Goal: Information Seeking & Learning: Learn about a topic

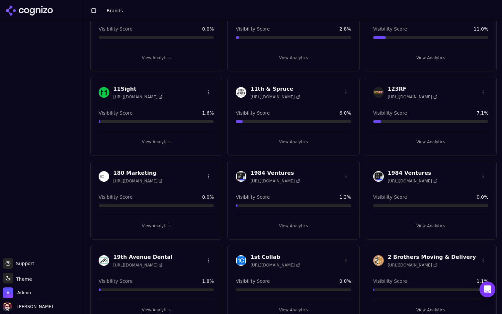
scroll to position [162, 0]
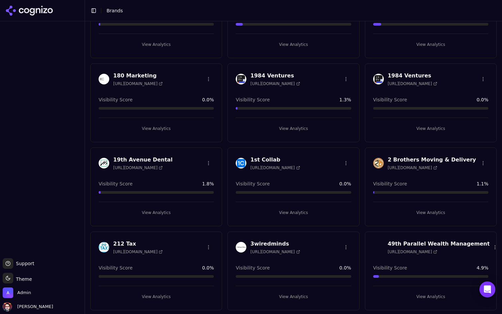
click at [292, 124] on button "View Analytics" at bounding box center [293, 128] width 115 height 11
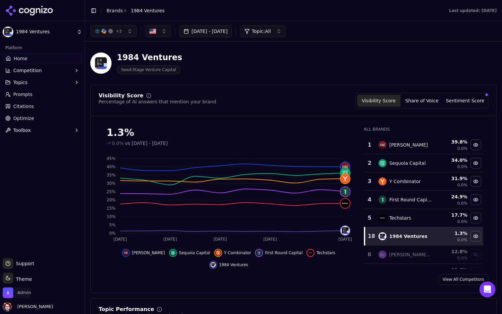
click at [22, 296] on span "Admin" at bounding box center [17, 292] width 28 height 11
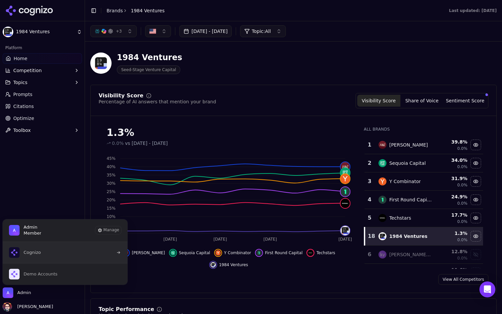
click at [84, 246] on button "Cognizo" at bounding box center [64, 252] width 125 height 21
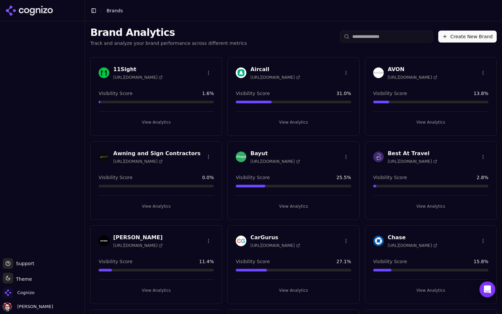
click at [286, 128] on div "Aircall [URL][DOMAIN_NAME] Visibility Score 31.0 % View Analytics" at bounding box center [293, 96] width 132 height 79
click at [291, 122] on button "View Analytics" at bounding box center [293, 122] width 115 height 11
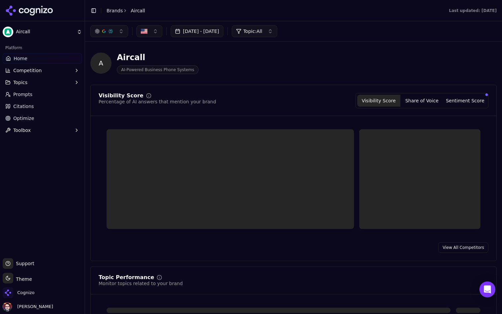
click at [53, 92] on link "Prompts" at bounding box center [42, 94] width 79 height 11
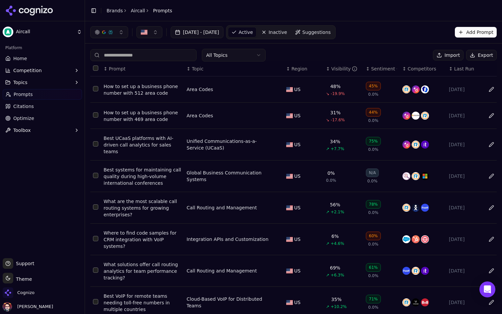
click at [331, 33] on span "Suggestions" at bounding box center [316, 32] width 29 height 7
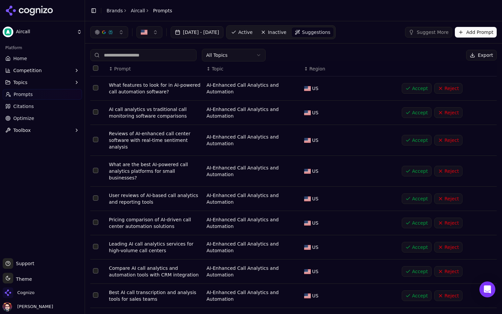
click at [256, 32] on link "Active" at bounding box center [242, 32] width 28 height 11
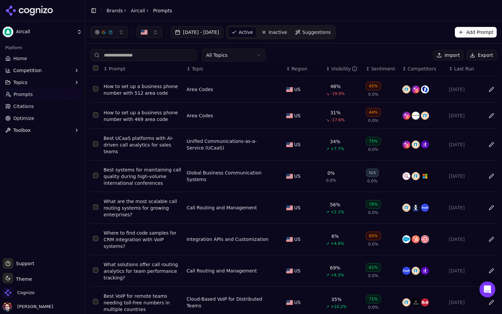
click at [54, 58] on link "Home" at bounding box center [42, 58] width 79 height 11
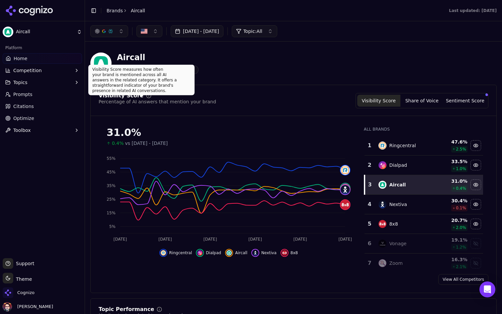
click at [56, 96] on link "Prompts" at bounding box center [42, 94] width 79 height 11
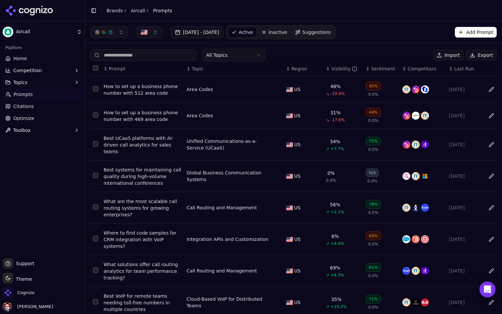
click at [334, 28] on link "Suggestions" at bounding box center [313, 32] width 42 height 11
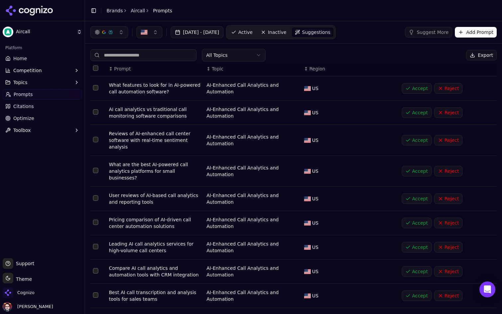
click at [253, 32] on span "Active" at bounding box center [245, 32] width 14 height 7
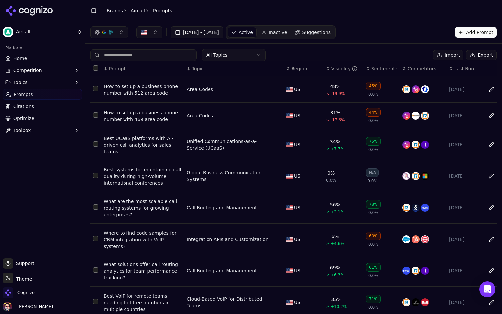
click at [331, 33] on span "Suggestions" at bounding box center [316, 32] width 29 height 7
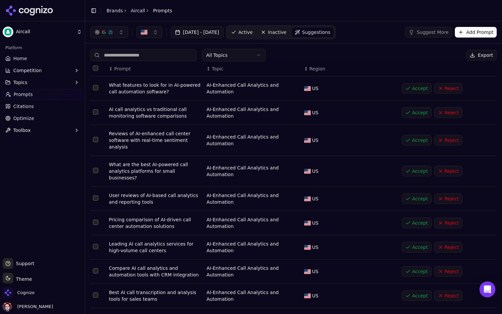
click at [256, 28] on link "Active" at bounding box center [242, 32] width 28 height 11
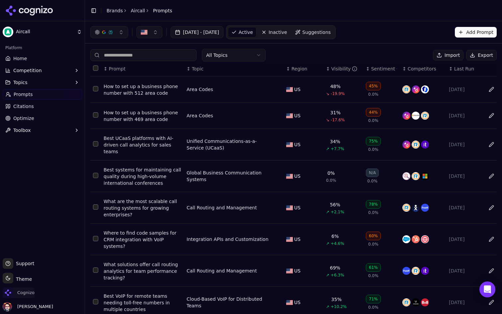
click at [31, 288] on span "Cognizo" at bounding box center [19, 292] width 32 height 11
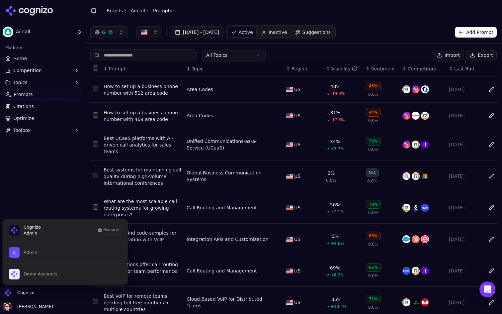
click at [44, 25] on html "Aircall Platform Home Competition Topics Prompts Citations Optimize Toolbox Sup…" at bounding box center [251, 157] width 502 height 314
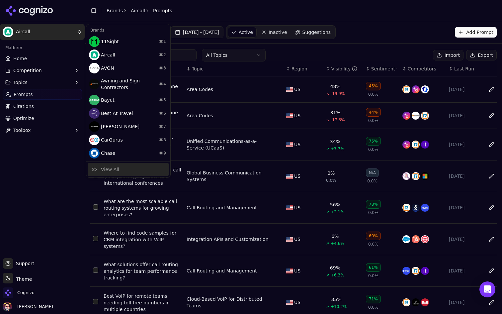
click at [116, 165] on div "View All" at bounding box center [128, 169] width 81 height 13
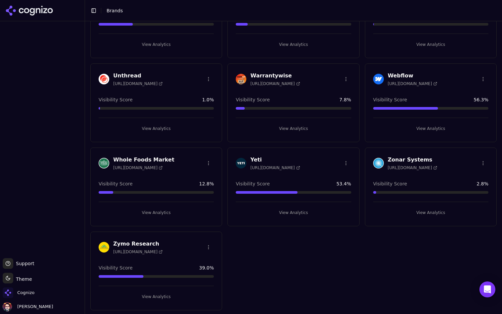
scroll to position [1171, 0]
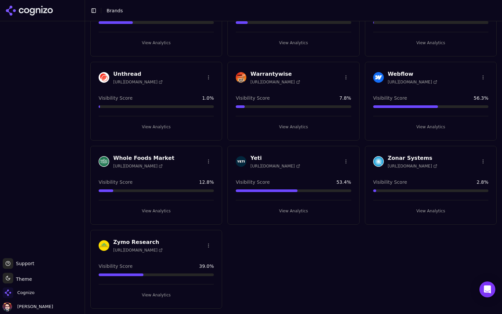
click at [303, 207] on button "View Analytics" at bounding box center [293, 211] width 115 height 11
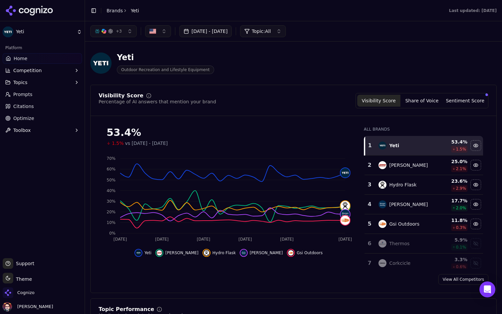
click at [29, 107] on span "Citations" at bounding box center [23, 106] width 21 height 7
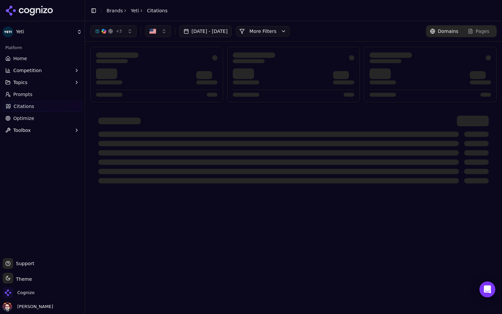
click at [45, 89] on ul "Home Competition Topics Prompts Citations Optimize Toolbox" at bounding box center [42, 94] width 79 height 82
click at [41, 94] on link "Prompts" at bounding box center [42, 94] width 79 height 11
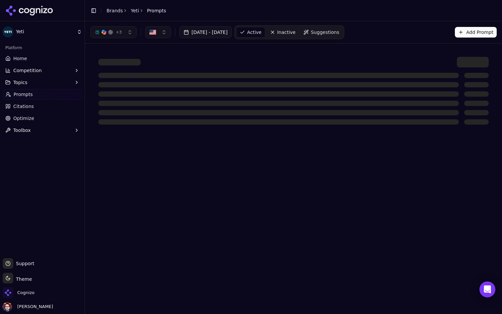
click at [52, 83] on button "Topics" at bounding box center [42, 82] width 79 height 11
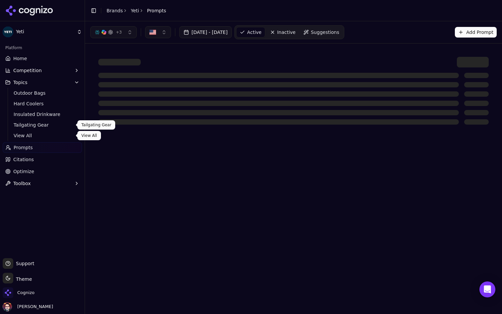
click at [29, 134] on span "View All" at bounding box center [43, 135] width 58 height 7
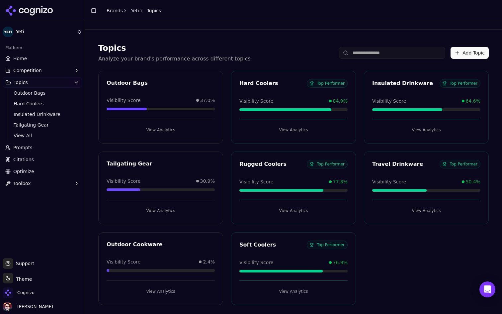
click at [49, 56] on link "Home" at bounding box center [42, 58] width 79 height 11
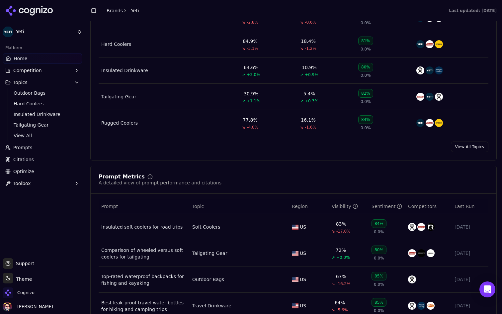
scroll to position [386, 0]
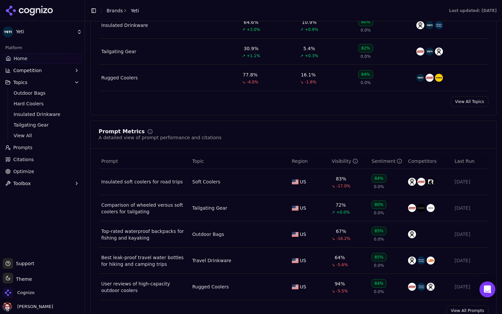
click at [221, 159] on div "Topic" at bounding box center [239, 161] width 94 height 7
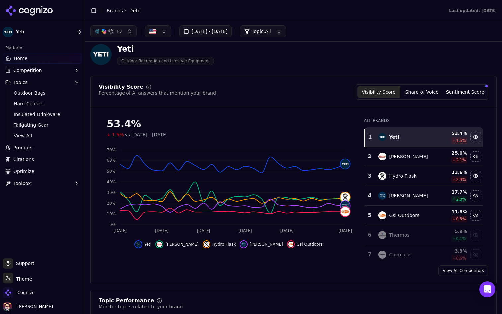
scroll to position [0, 0]
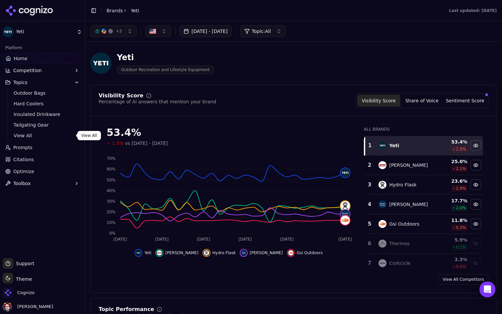
click at [52, 139] on link "View All" at bounding box center [42, 135] width 63 height 9
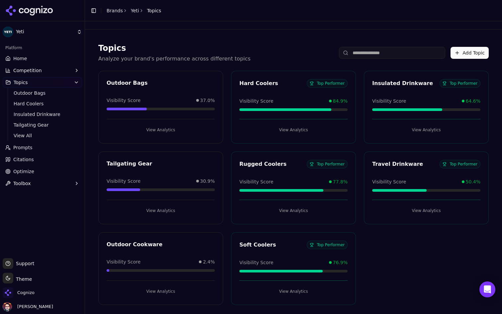
click at [38, 147] on link "Prompts" at bounding box center [42, 147] width 79 height 11
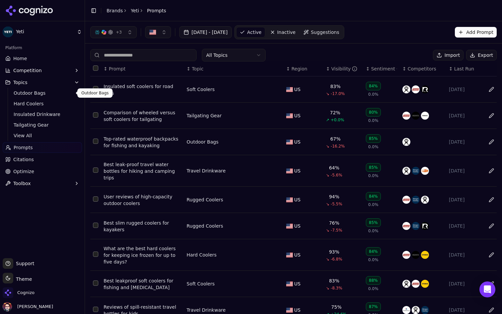
click at [43, 86] on button "Topics" at bounding box center [42, 82] width 79 height 11
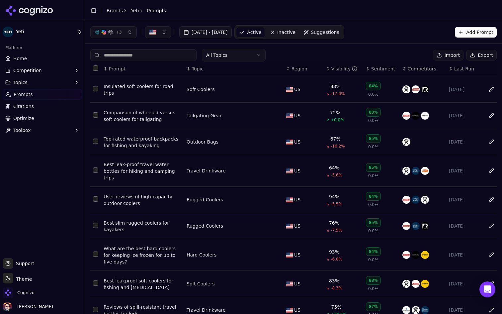
click at [53, 76] on ul "Home Competition Topics Prompts Citations Optimize Toolbox" at bounding box center [42, 94] width 79 height 82
click at [58, 72] on button "Competition" at bounding box center [42, 70] width 79 height 11
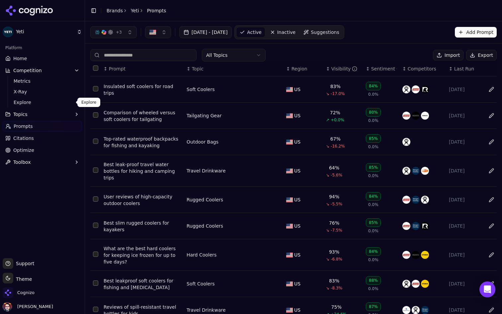
click at [37, 104] on span "Explore" at bounding box center [43, 102] width 58 height 7
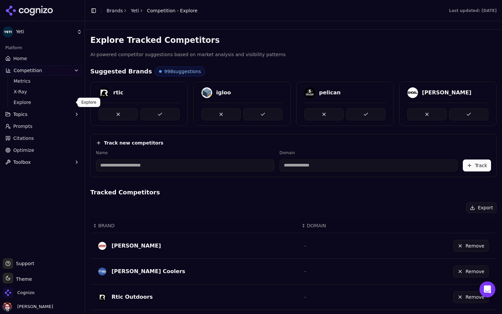
click at [39, 117] on button "Topics" at bounding box center [42, 114] width 79 height 11
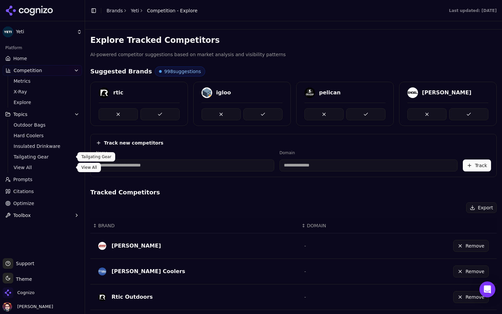
click at [24, 167] on span "View All" at bounding box center [43, 167] width 58 height 7
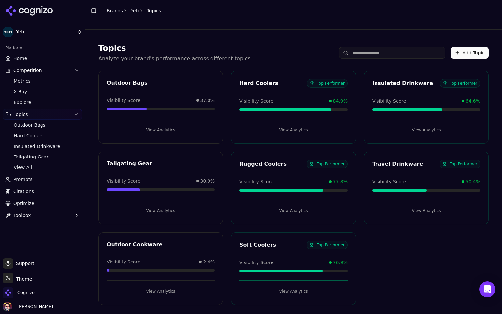
click at [32, 58] on link "Home" at bounding box center [42, 58] width 79 height 11
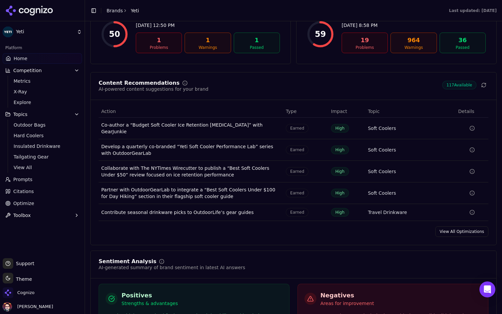
scroll to position [969, 0]
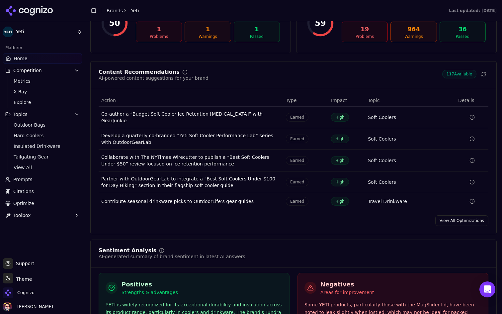
click at [247, 157] on div "Collaborate with The NYTimes Wirecutter to publish a “Best Soft Coolers Under $…" at bounding box center [190, 160] width 179 height 13
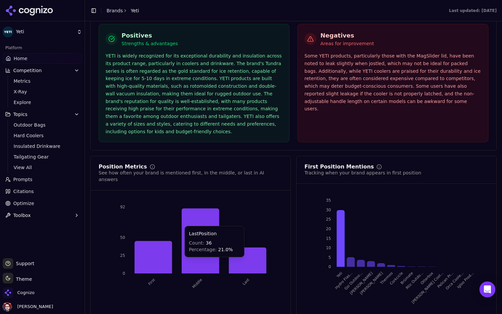
scroll to position [1229, 0]
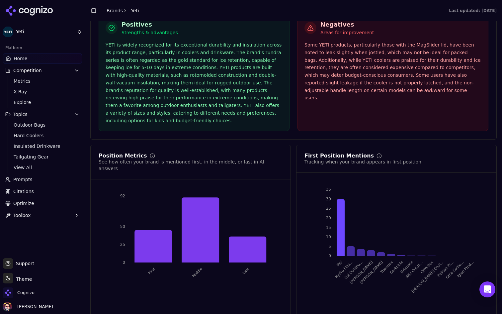
click at [33, 207] on link "Optimize" at bounding box center [42, 203] width 79 height 11
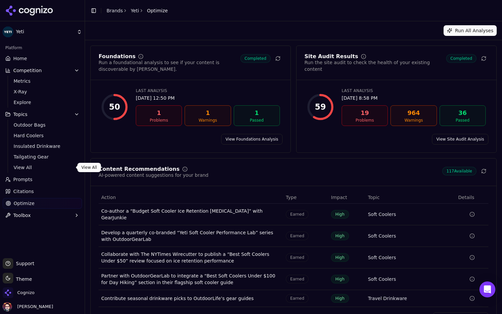
click at [37, 169] on span "View All" at bounding box center [43, 167] width 58 height 7
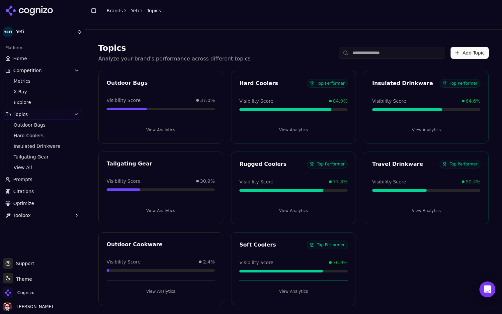
click at [38, 185] on ul "Home Competition Metrics X-Ray Explore Topics Outdoor Bags Hard Coolers Insulat…" at bounding box center [42, 136] width 79 height 167
click at [45, 181] on link "Prompts" at bounding box center [42, 179] width 79 height 11
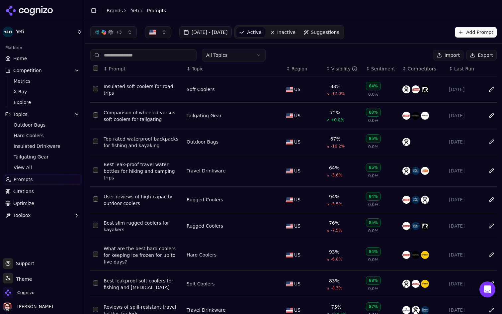
click at [289, 67] on div "↕ Region" at bounding box center [303, 68] width 35 height 7
click at [289, 67] on div "↑ Region" at bounding box center [303, 68] width 35 height 7
click at [289, 67] on div "↓ Region" at bounding box center [303, 68] width 35 height 7
click at [336, 66] on div "Visibility" at bounding box center [344, 68] width 26 height 7
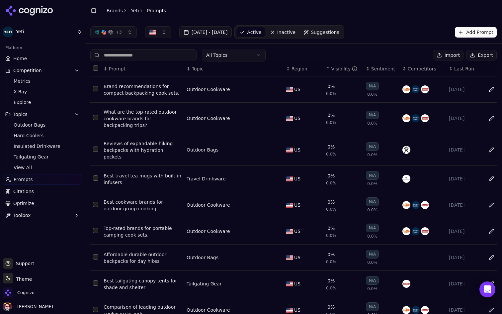
click at [336, 66] on div "Visibility" at bounding box center [344, 68] width 26 height 7
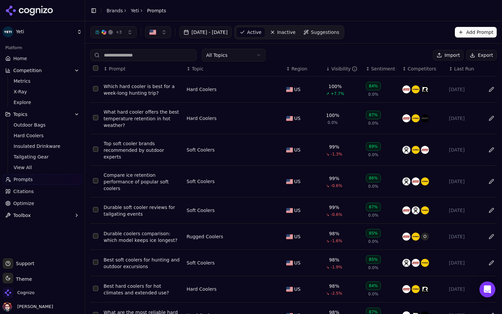
click at [149, 54] on input at bounding box center [143, 55] width 106 height 12
click at [310, 51] on div "All Topics Import Export" at bounding box center [293, 55] width 406 height 13
click at [244, 57] on html "Yeti Platform Home Competition Metrics X-Ray Explore Topics Outdoor Bags Hard C…" at bounding box center [251, 157] width 502 height 314
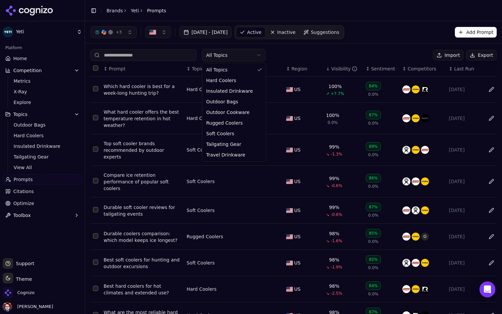
click at [244, 57] on html "Yeti Platform Home Competition Metrics X-Ray Explore Topics Outdoor Bags Hard C…" at bounding box center [251, 157] width 502 height 314
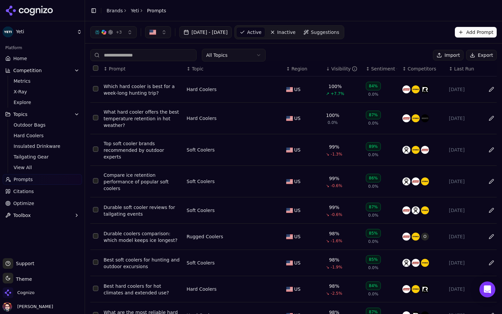
click at [51, 54] on link "Home" at bounding box center [42, 58] width 79 height 11
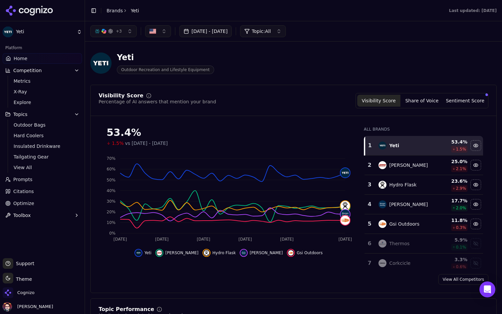
click at [41, 179] on link "Prompts" at bounding box center [42, 179] width 79 height 11
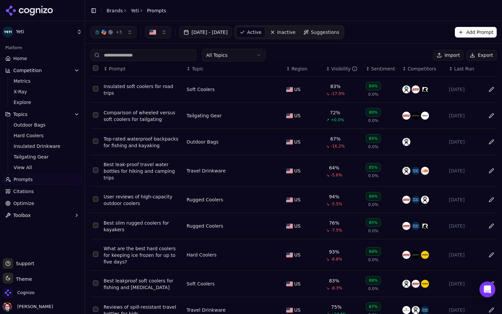
click at [261, 55] on html "Yeti Platform Home Competition Metrics X-Ray Explore Topics Outdoor Bags Hard C…" at bounding box center [251, 157] width 502 height 314
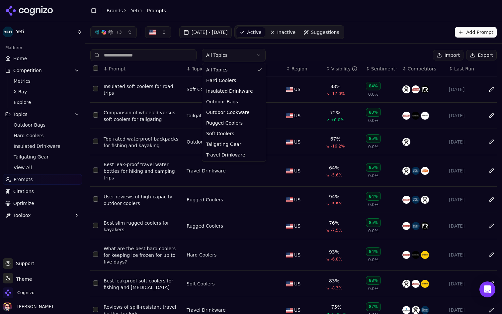
click at [261, 55] on html "Yeti Platform Home Competition Metrics X-Ray Explore Topics Outdoor Bags Hard C…" at bounding box center [251, 157] width 502 height 314
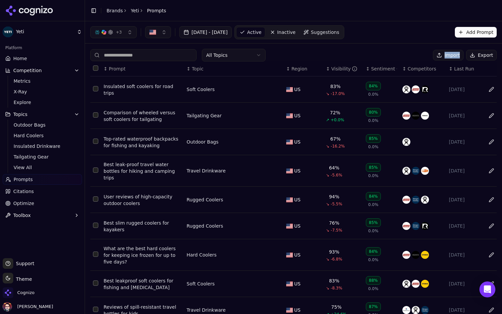
click at [93, 89] on button "Select row 1" at bounding box center [95, 88] width 5 height 5
click at [96, 91] on button "Select row 1" at bounding box center [95, 88] width 5 height 5
click at [94, 115] on button "Select row 2" at bounding box center [95, 114] width 5 height 5
click at [96, 145] on td "Data table" at bounding box center [95, 142] width 11 height 26
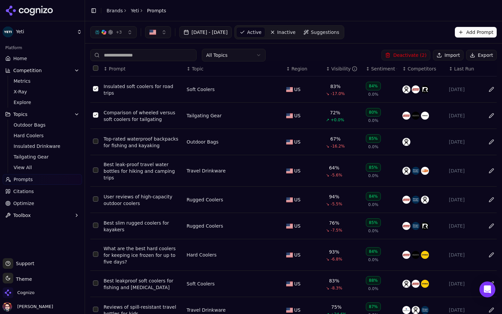
click at [96, 142] on button "Select row 3" at bounding box center [95, 140] width 5 height 5
click at [93, 143] on button "Select row 3" at bounding box center [95, 140] width 5 height 5
click at [96, 115] on button "Select row 2" at bounding box center [95, 114] width 5 height 5
click at [94, 90] on button "Select row 1" at bounding box center [95, 88] width 5 height 5
click at [296, 34] on span "Inactive" at bounding box center [286, 32] width 19 height 7
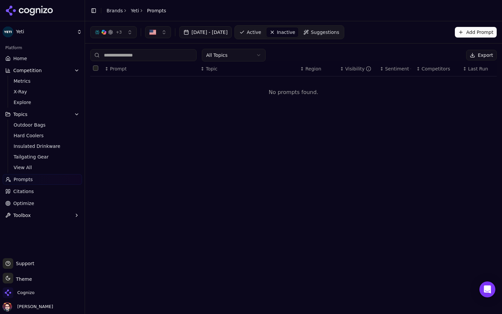
click at [339, 35] on span "Suggestions" at bounding box center [325, 32] width 29 height 7
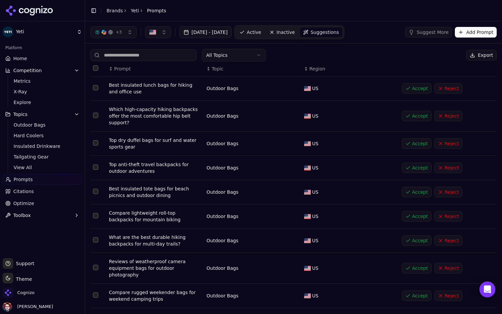
click at [261, 33] on span "Active" at bounding box center [254, 32] width 14 height 7
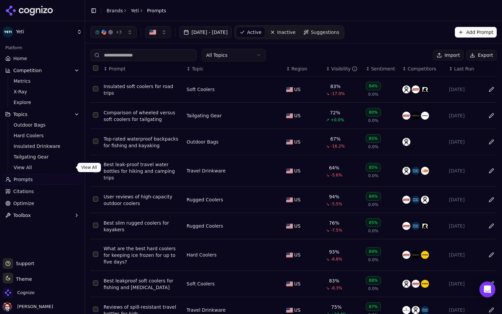
click at [41, 192] on link "Citations" at bounding box center [42, 191] width 79 height 11
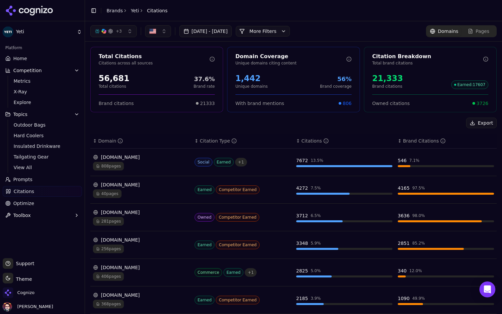
click at [56, 60] on link "Home" at bounding box center [42, 58] width 79 height 11
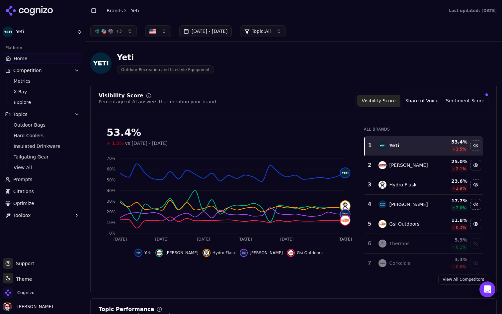
click at [49, 189] on link "Citations" at bounding box center [42, 191] width 79 height 11
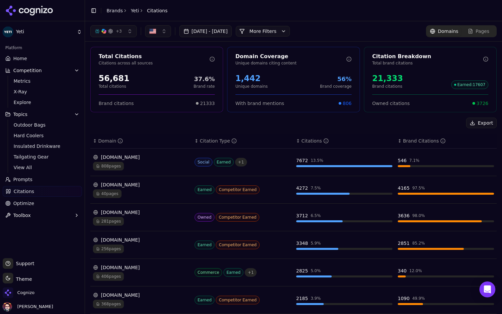
click at [46, 200] on link "Optimize" at bounding box center [42, 203] width 79 height 11
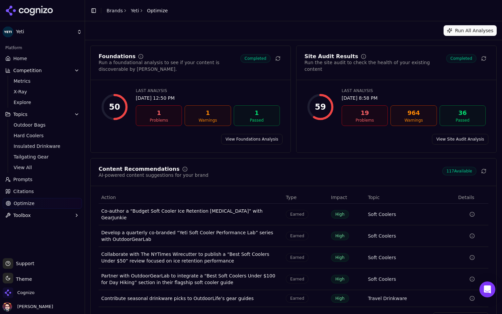
click at [49, 194] on link "Citations" at bounding box center [42, 191] width 79 height 11
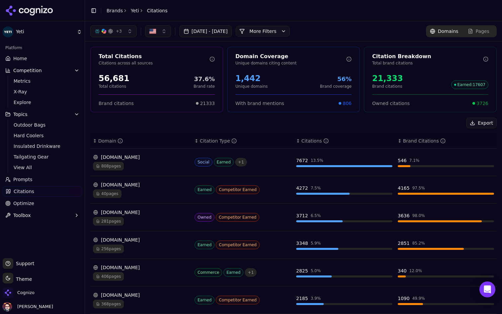
click at [51, 177] on link "Prompts" at bounding box center [42, 179] width 79 height 11
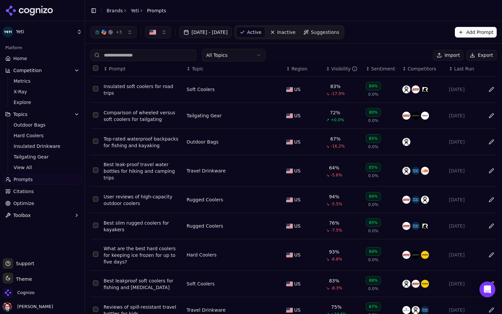
click at [48, 191] on link "Citations" at bounding box center [42, 191] width 79 height 11
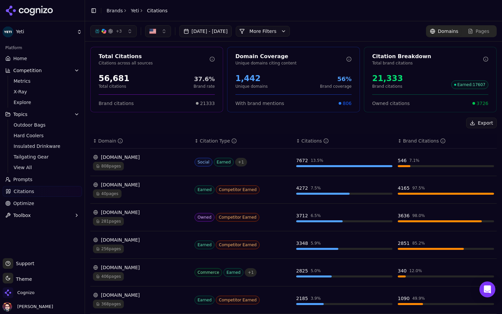
click at [43, 207] on link "Optimize" at bounding box center [42, 203] width 79 height 11
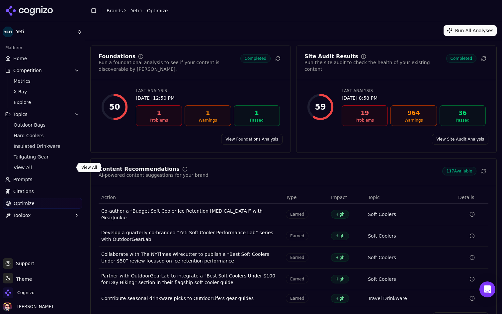
click at [44, 182] on link "Prompts" at bounding box center [42, 179] width 79 height 11
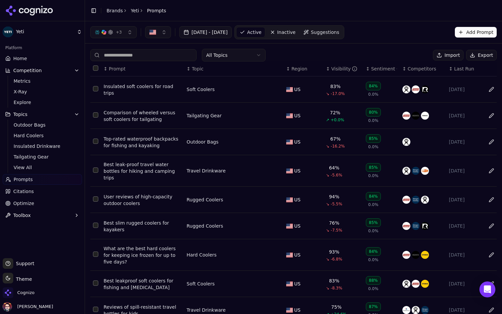
click at [54, 172] on link "View All" at bounding box center [42, 167] width 63 height 9
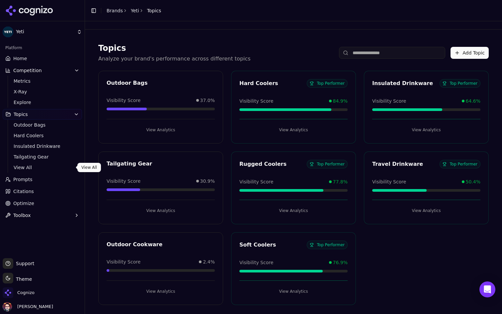
click at [43, 164] on span "View All" at bounding box center [43, 167] width 58 height 7
click at [45, 162] on ul "Outdoor Bags Hard Coolers Insulated Drinkware Tailgating Gear View All" at bounding box center [43, 146] width 70 height 53
click at [42, 164] on span "View All" at bounding box center [43, 167] width 58 height 7
click at [46, 77] on link "Metrics" at bounding box center [42, 80] width 63 height 9
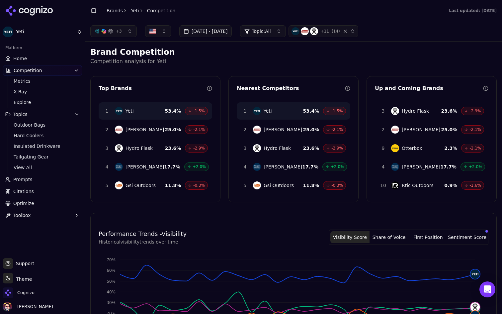
click at [47, 59] on link "Home" at bounding box center [42, 58] width 79 height 11
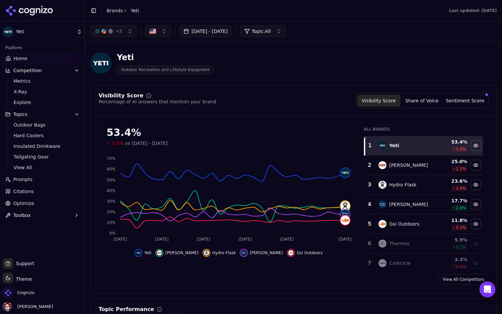
click at [125, 37] on button "+ 3" at bounding box center [113, 31] width 46 height 12
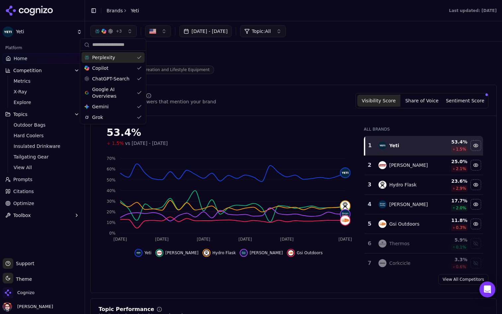
click at [121, 30] on span "+ 3" at bounding box center [119, 31] width 6 height 5
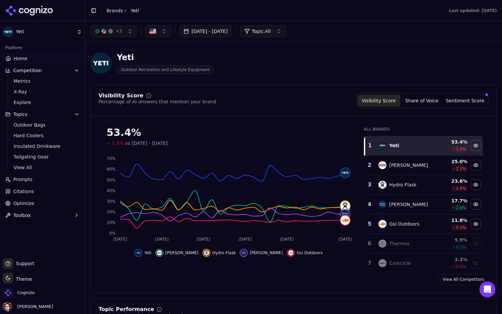
click at [235, 77] on div "Yeti Outdoor Recreation and Lifestyle Equipment" at bounding box center [293, 63] width 406 height 33
